Goal: Information Seeking & Learning: Find specific fact

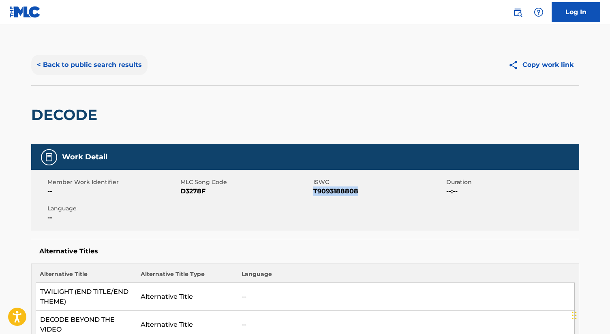
click at [101, 64] on button "< Back to public search results" at bounding box center [89, 65] width 116 height 20
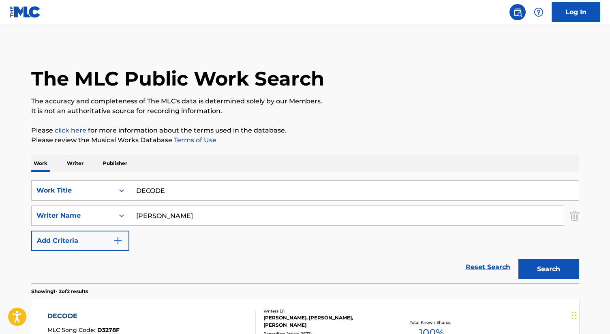
scroll to position [120, 0]
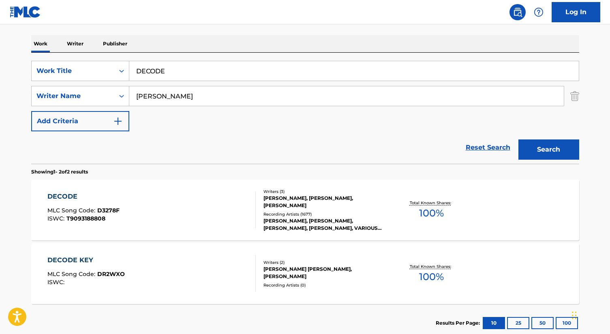
click at [189, 70] on input "DECODE" at bounding box center [354, 70] width 450 height 19
paste input "Forever"
type input "Forever"
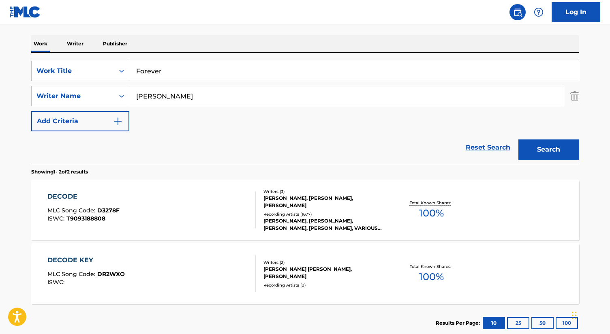
type input "[PERSON_NAME]"
click at [519, 140] on button "Search" at bounding box center [549, 150] width 61 height 20
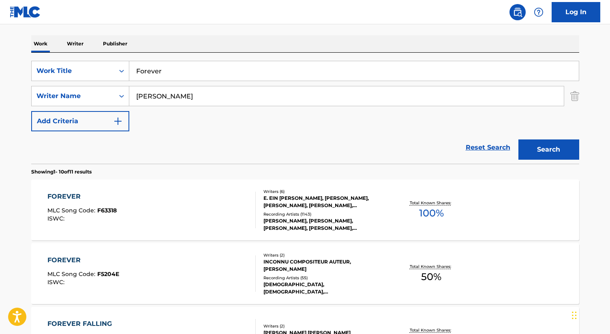
scroll to position [133, 0]
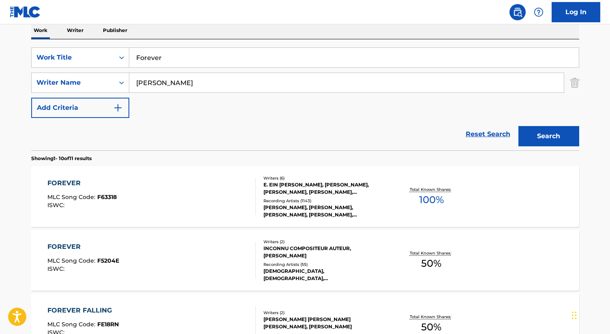
click at [163, 193] on div "FOREVER MLC Song Code : F63318 ISWC :" at bounding box center [151, 196] width 208 height 37
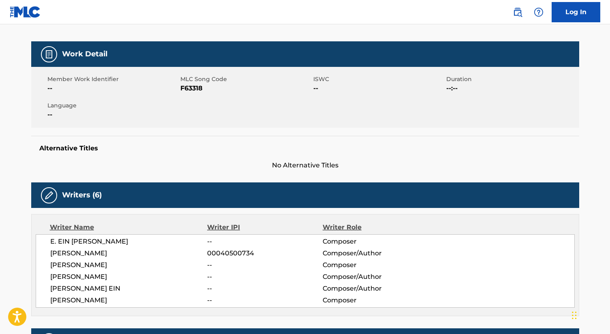
scroll to position [70, 0]
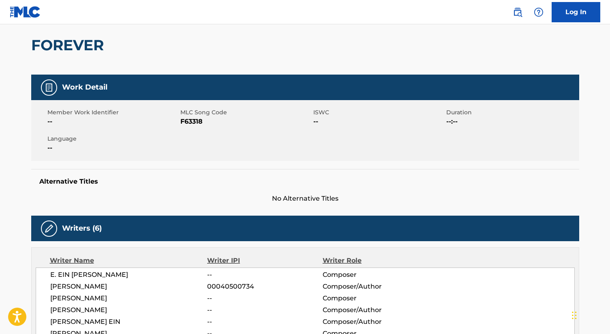
click at [95, 47] on h2 "FOREVER" at bounding box center [69, 45] width 77 height 18
copy div "FOREVER"
